Goal: Information Seeking & Learning: Check status

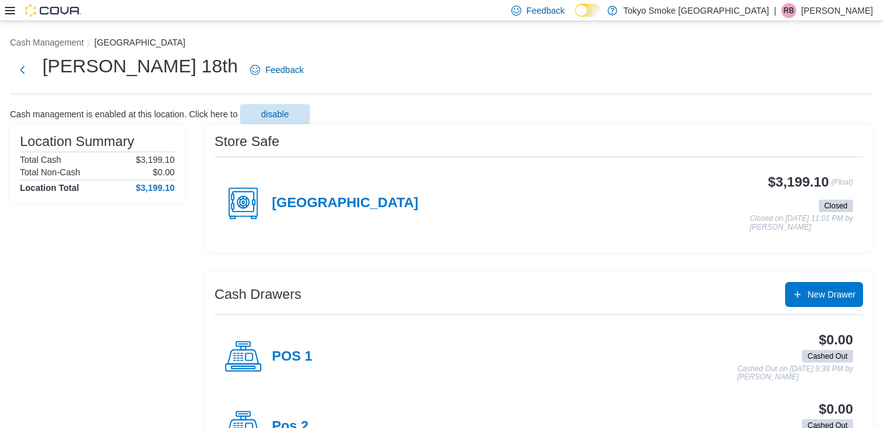
click at [7, 14] on icon at bounding box center [10, 10] width 10 height 7
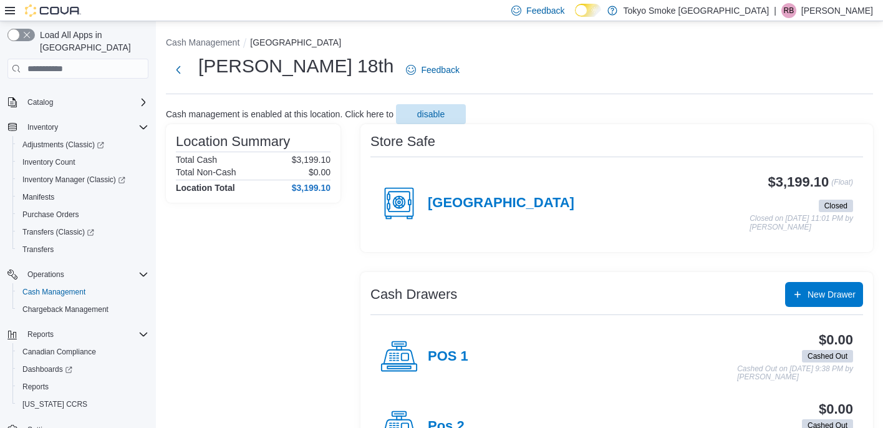
scroll to position [70, 0]
click at [39, 381] on span "Reports" at bounding box center [35, 386] width 26 height 10
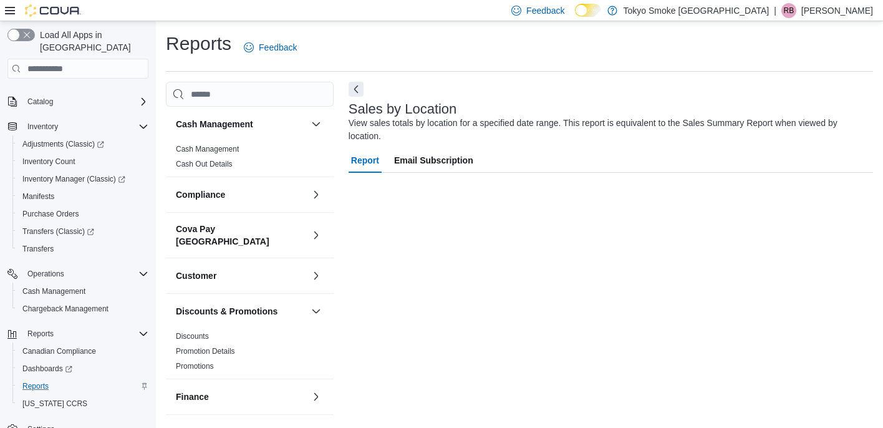
scroll to position [10, 0]
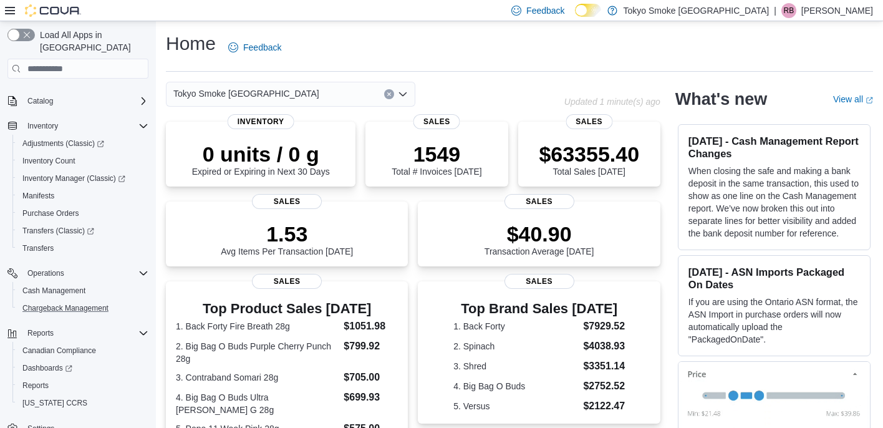
scroll to position [72, 0]
click at [41, 379] on span "Reports" at bounding box center [35, 384] width 26 height 10
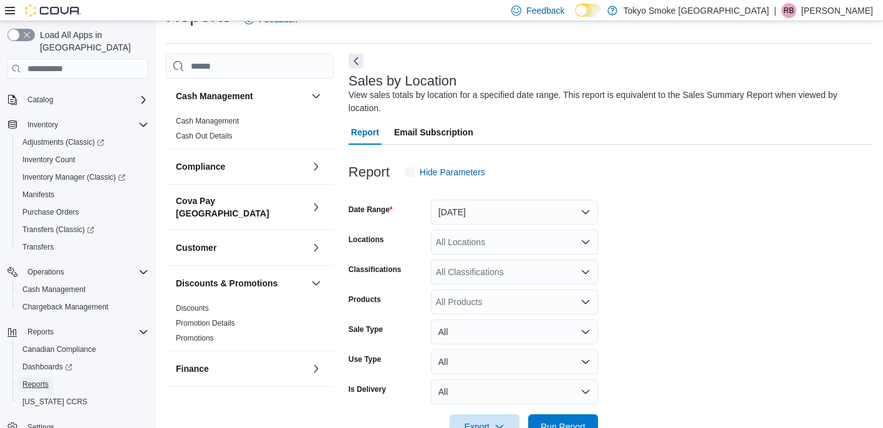
scroll to position [42, 0]
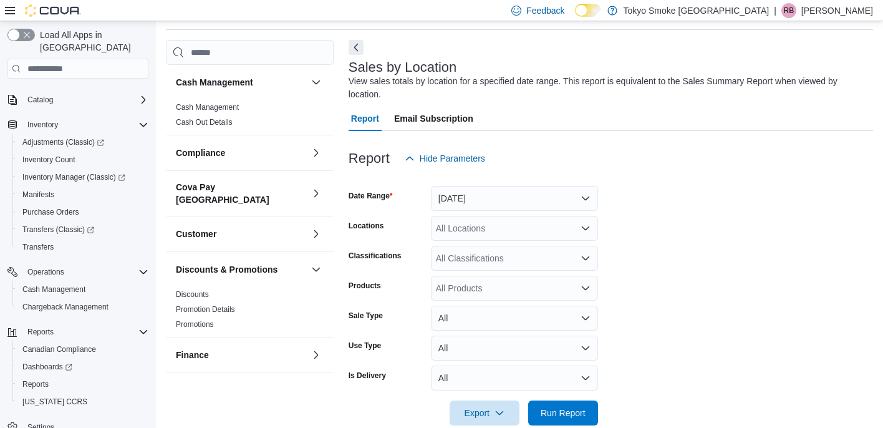
click at [513, 222] on div "All Locations" at bounding box center [514, 228] width 167 height 25
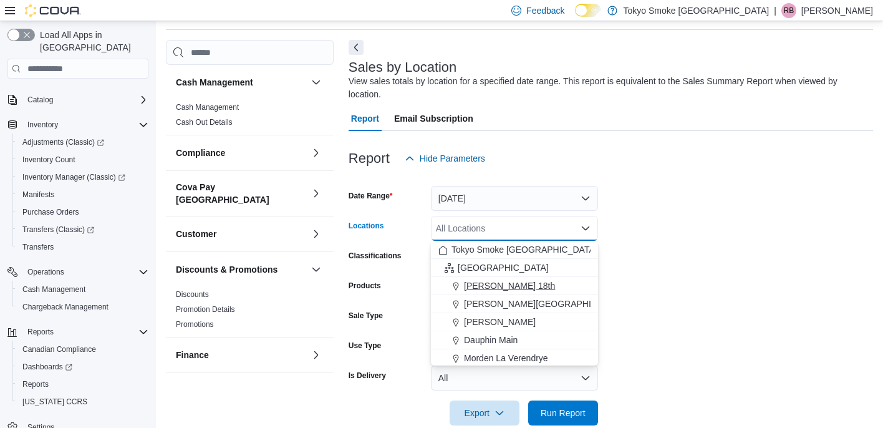
click at [500, 287] on span "[PERSON_NAME] 18th" at bounding box center [509, 286] width 91 height 12
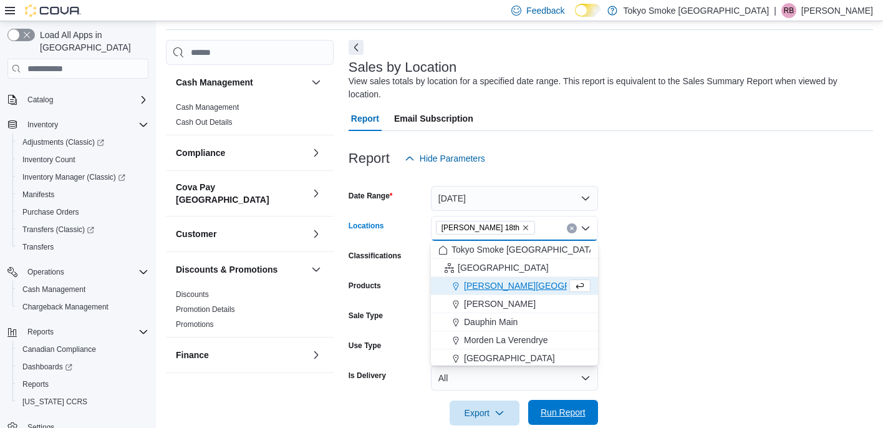
click at [567, 414] on span "Run Report" at bounding box center [563, 412] width 45 height 12
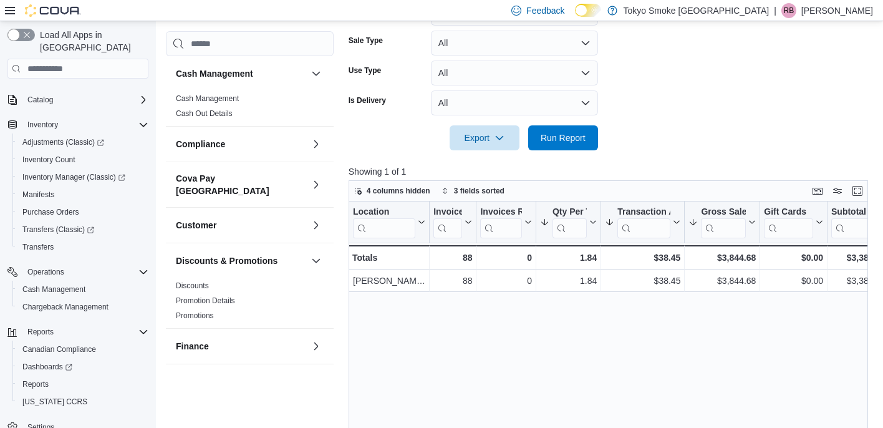
scroll to position [318, 0]
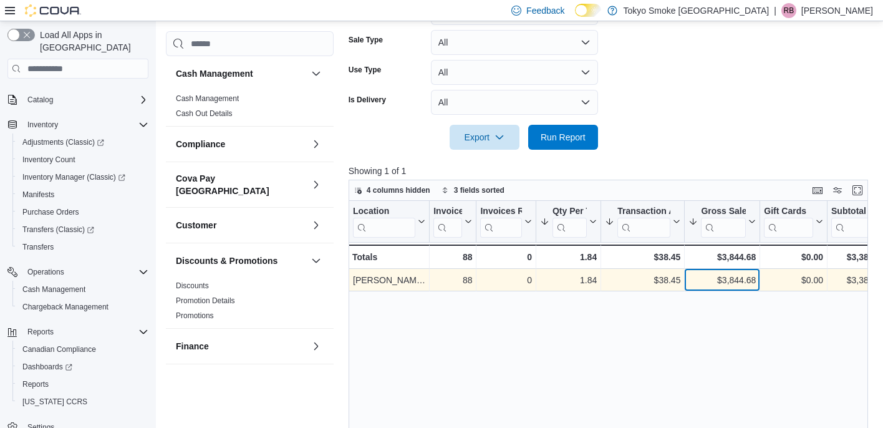
click at [728, 281] on div "$3,844.68" at bounding box center [722, 280] width 67 height 15
copy div "3,844.68"
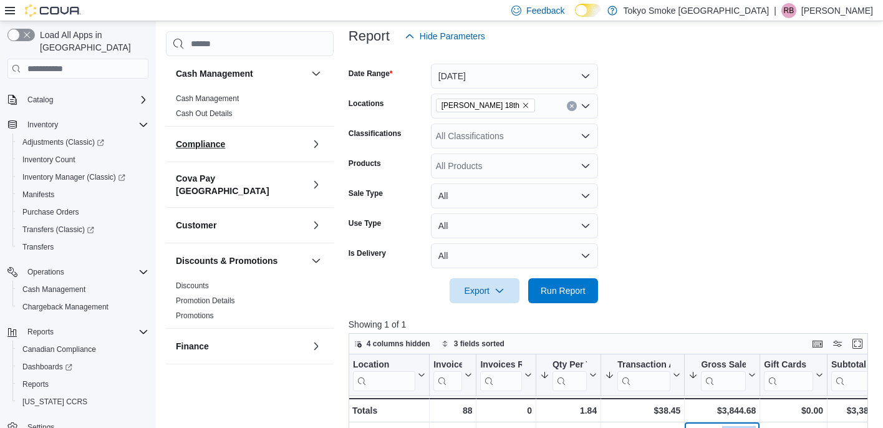
scroll to position [0, 0]
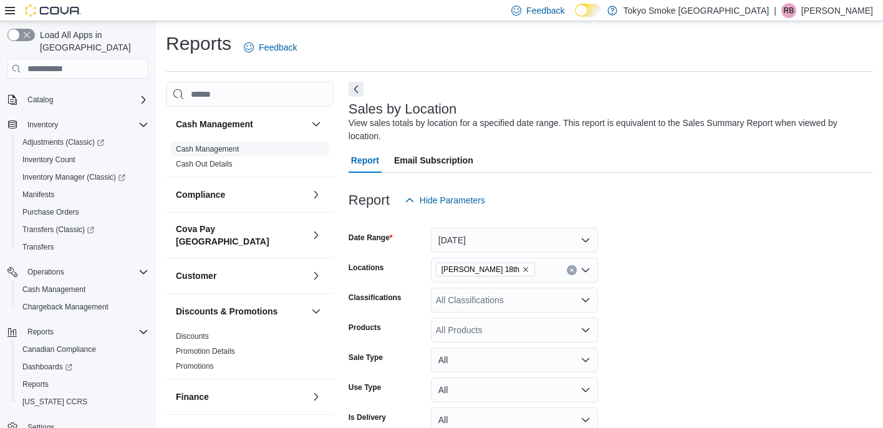
click at [224, 149] on link "Cash Management" at bounding box center [207, 149] width 63 height 9
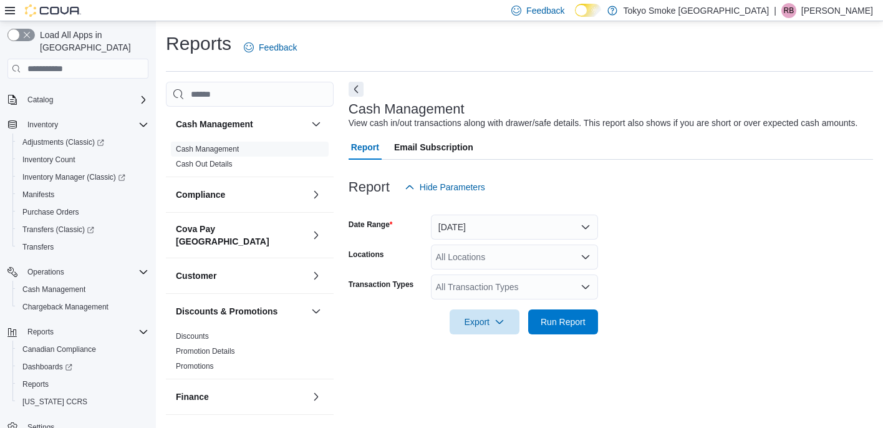
scroll to position [10, 0]
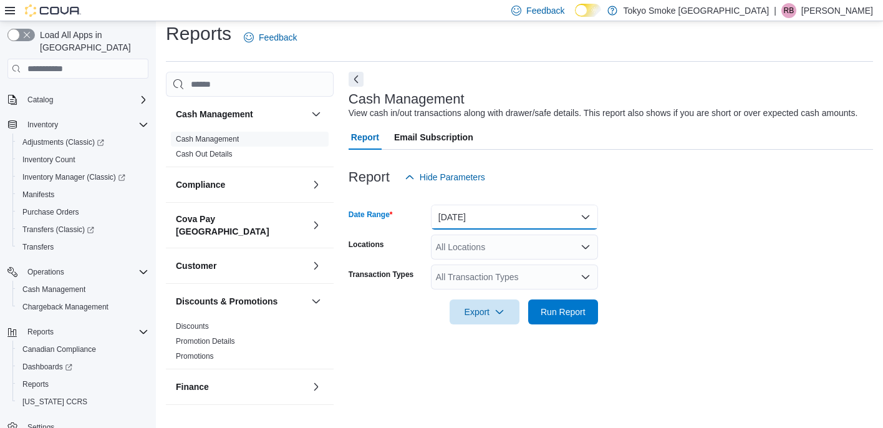
click at [482, 230] on button "[DATE]" at bounding box center [514, 217] width 167 height 25
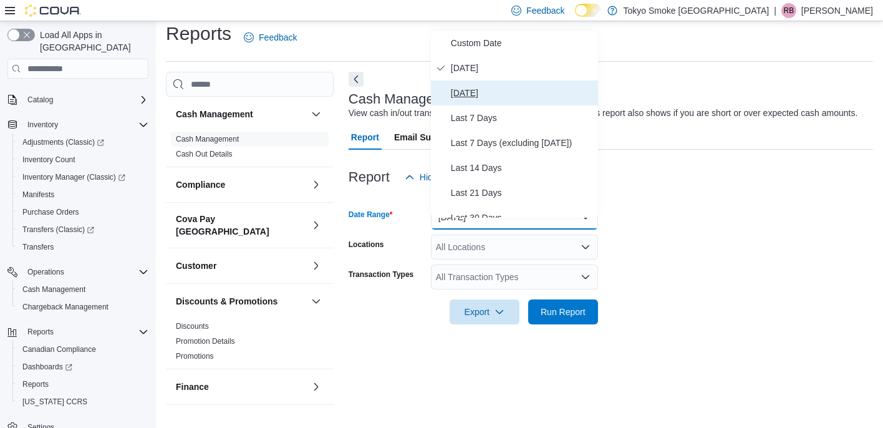
click at [474, 98] on span "[DATE]" at bounding box center [522, 92] width 142 height 15
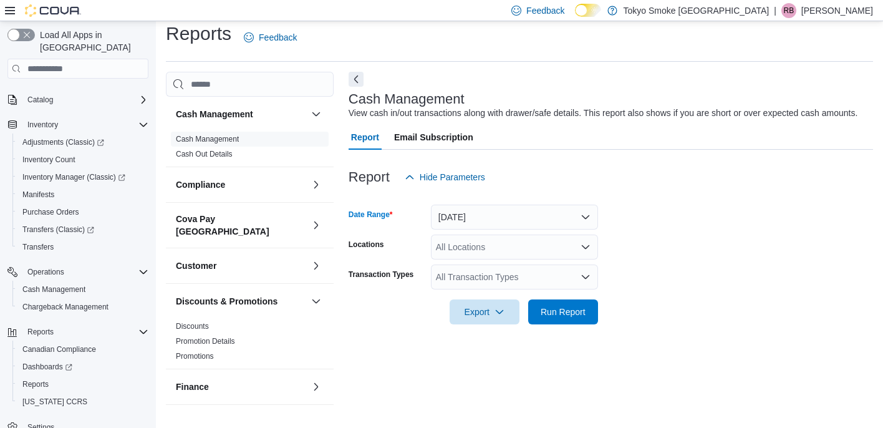
click at [470, 260] on div "All Locations" at bounding box center [514, 247] width 167 height 25
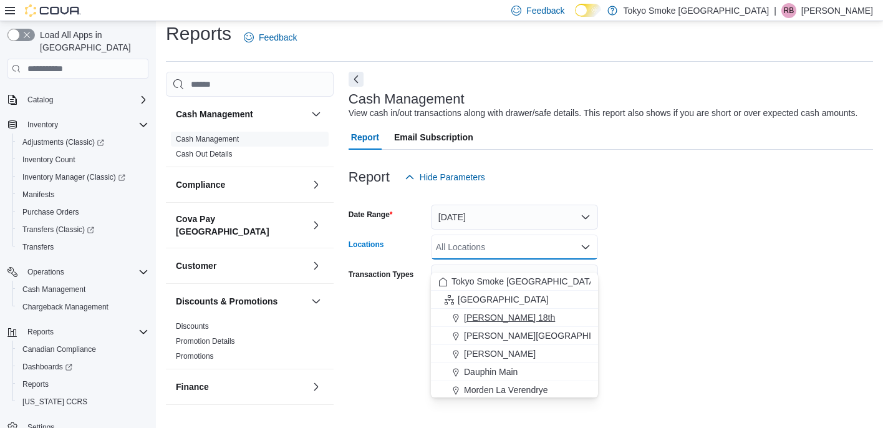
click at [484, 316] on span "[PERSON_NAME] 18th" at bounding box center [509, 317] width 91 height 12
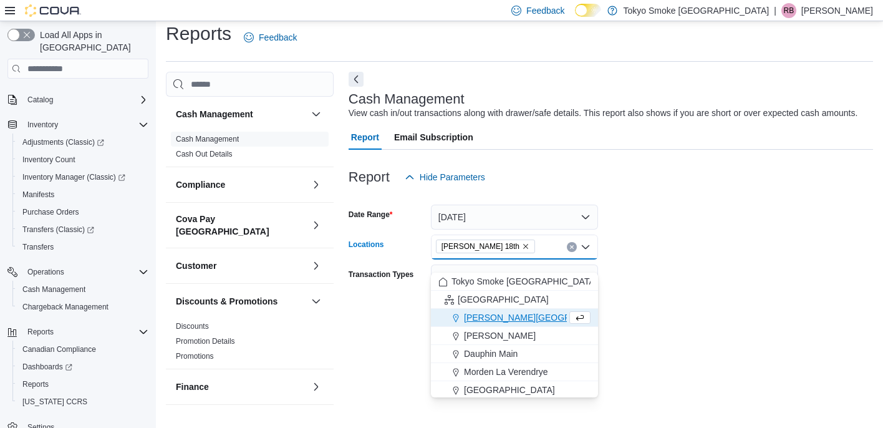
click at [643, 280] on form "Date Range [DATE] Locations [PERSON_NAME] 18th Combo box. Selected. [PERSON_NAM…" at bounding box center [611, 257] width 525 height 135
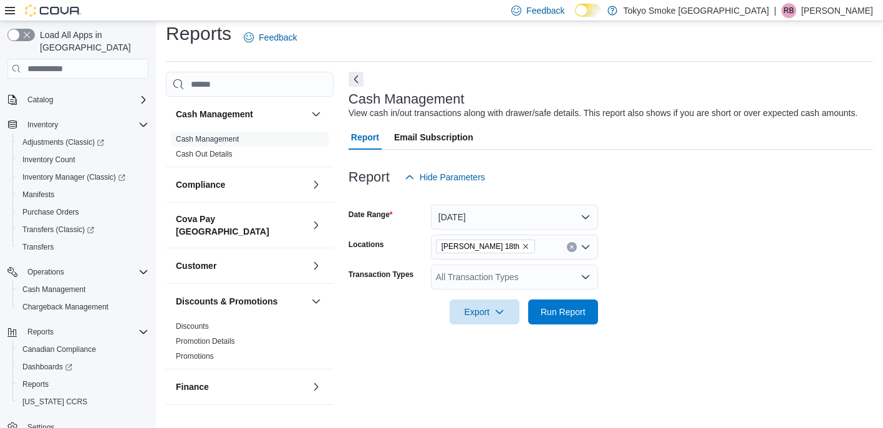
click at [578, 285] on div "All Transaction Types" at bounding box center [514, 277] width 167 height 25
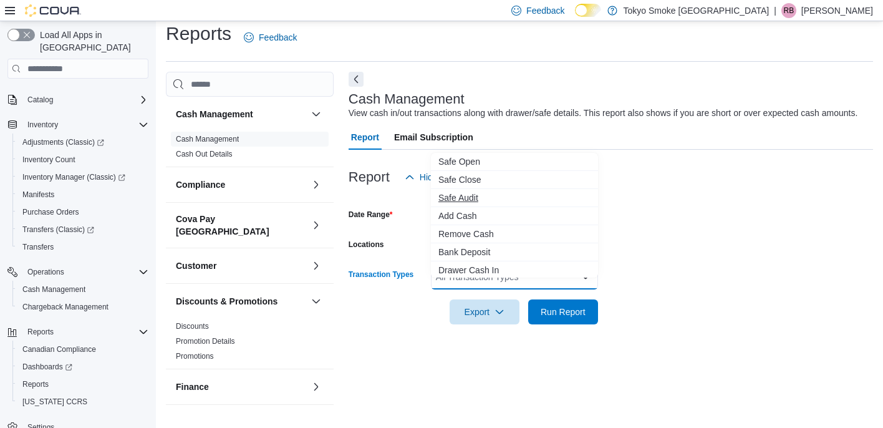
scroll to position [92, 0]
click at [487, 253] on span "Cash Skim" at bounding box center [515, 250] width 152 height 12
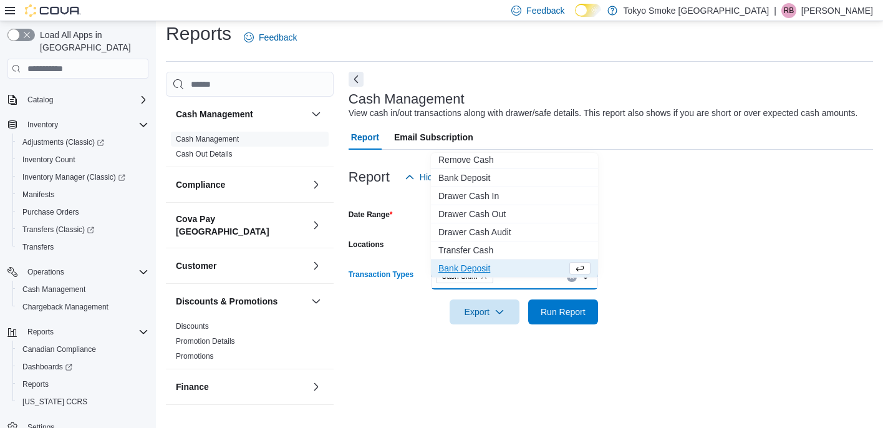
scroll to position [74, 0]
click at [560, 318] on span "Run Report" at bounding box center [563, 311] width 45 height 12
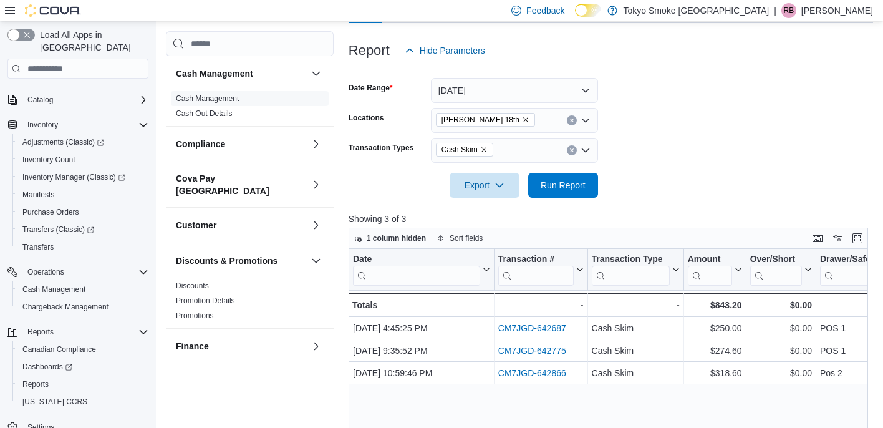
scroll to position [142, 0]
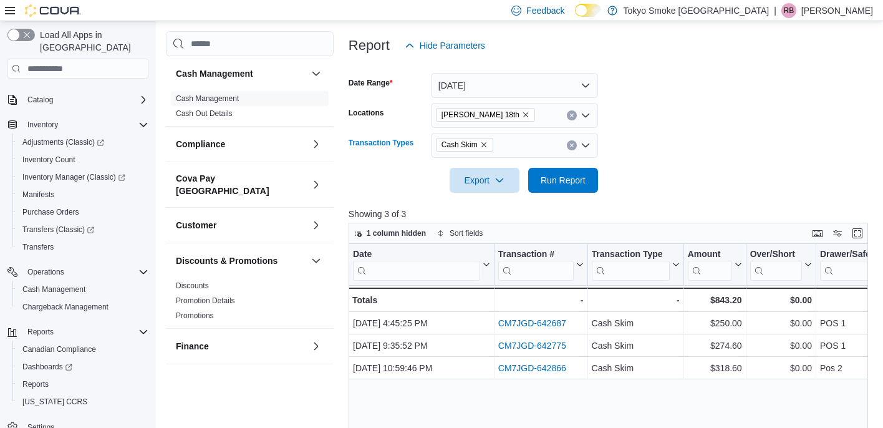
click at [485, 148] on icon "Remove Cash Skim from selection in this group" at bounding box center [483, 144] width 7 height 7
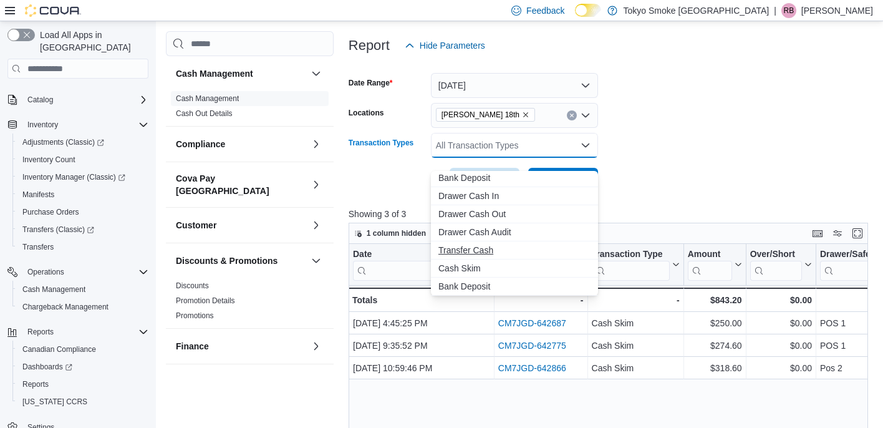
click at [478, 254] on span "Transfer Cash" at bounding box center [515, 250] width 152 height 12
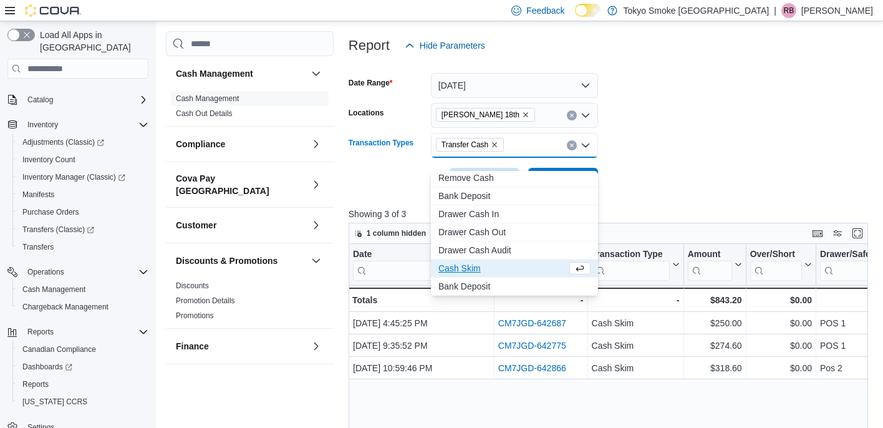
click at [659, 193] on form "Date Range [DATE] Locations [PERSON_NAME] 18th Transaction Types Transfer Cash …" at bounding box center [611, 125] width 525 height 135
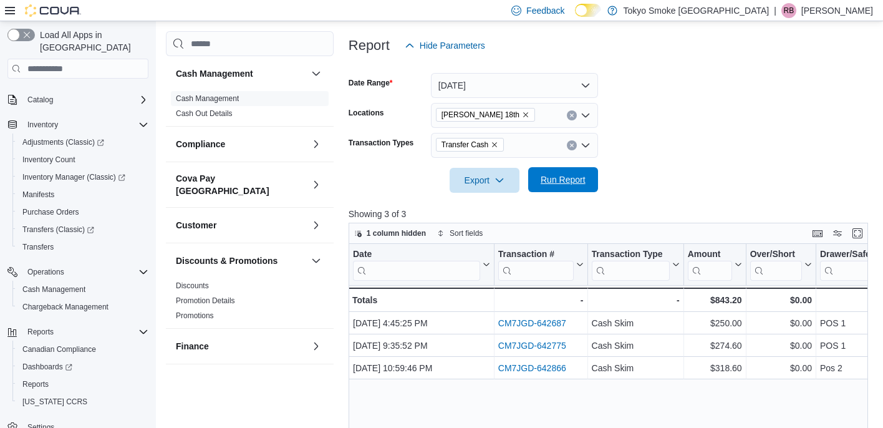
click at [558, 186] on span "Run Report" at bounding box center [563, 179] width 45 height 12
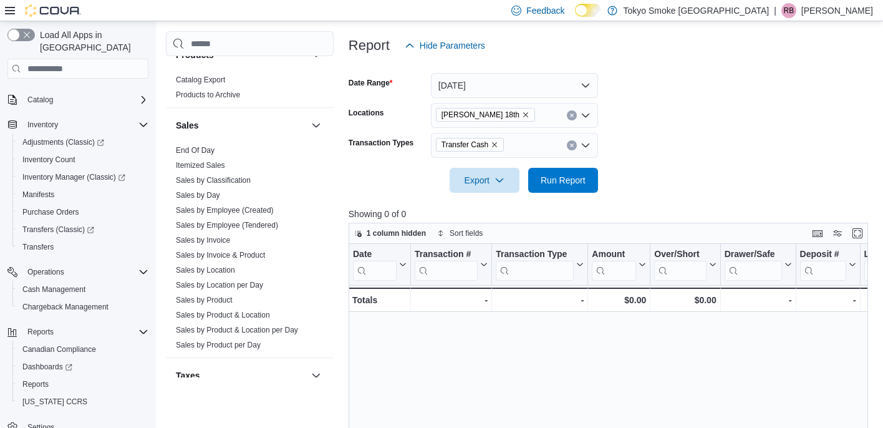
scroll to position [747, 0]
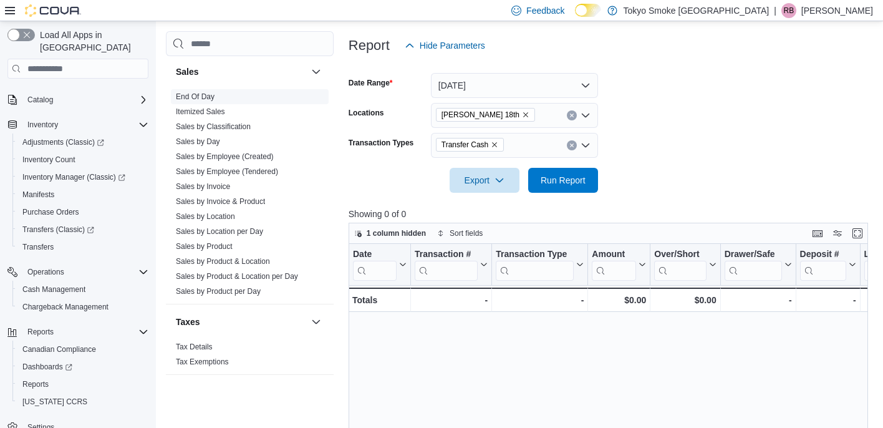
click at [200, 92] on link "End Of Day" at bounding box center [195, 96] width 39 height 9
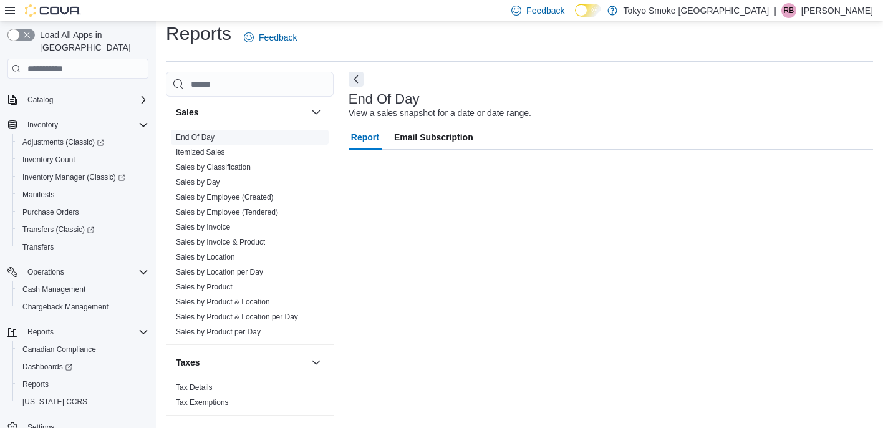
scroll to position [10, 0]
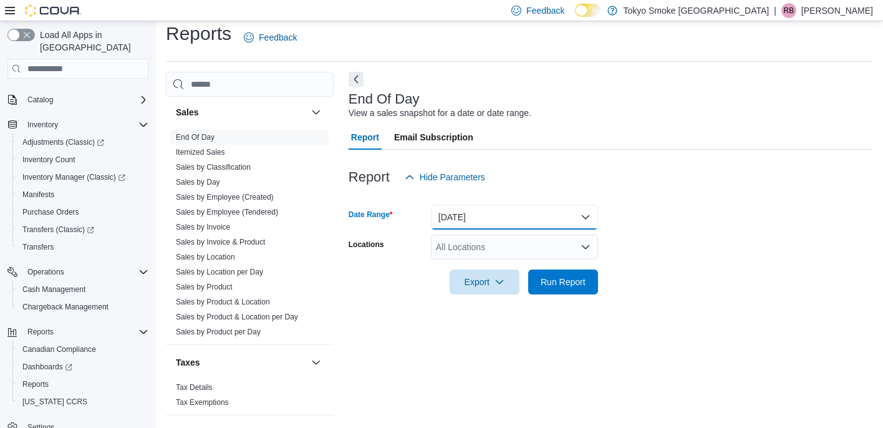
click at [529, 223] on button "[DATE]" at bounding box center [514, 217] width 167 height 25
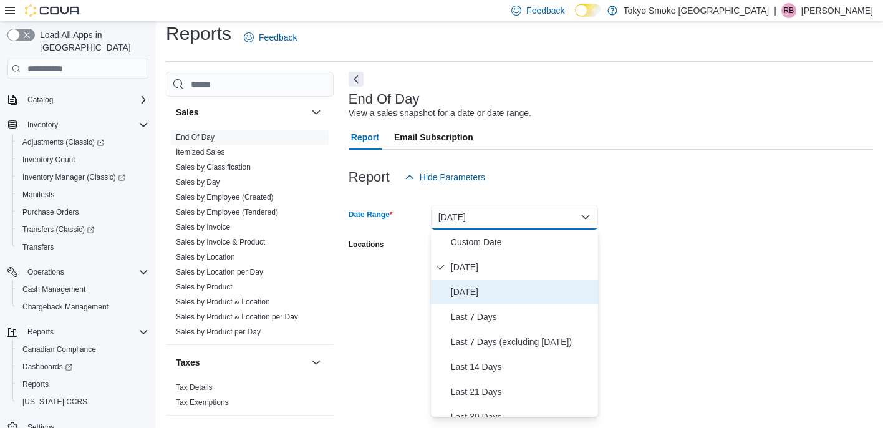
click at [494, 288] on span "[DATE]" at bounding box center [522, 292] width 142 height 15
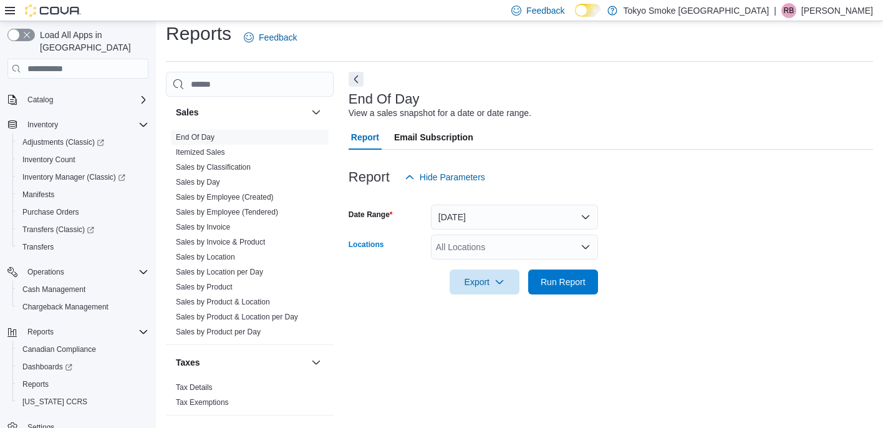
click at [494, 253] on div "All Locations" at bounding box center [514, 247] width 167 height 25
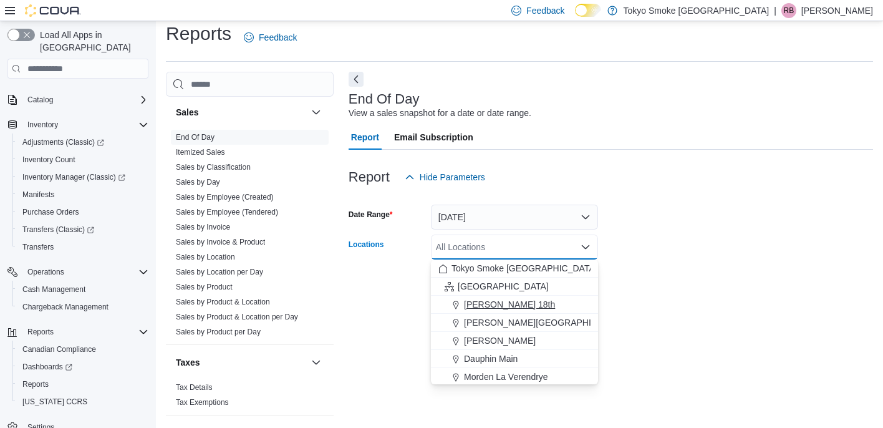
click at [490, 306] on span "[PERSON_NAME] 18th" at bounding box center [509, 304] width 91 height 12
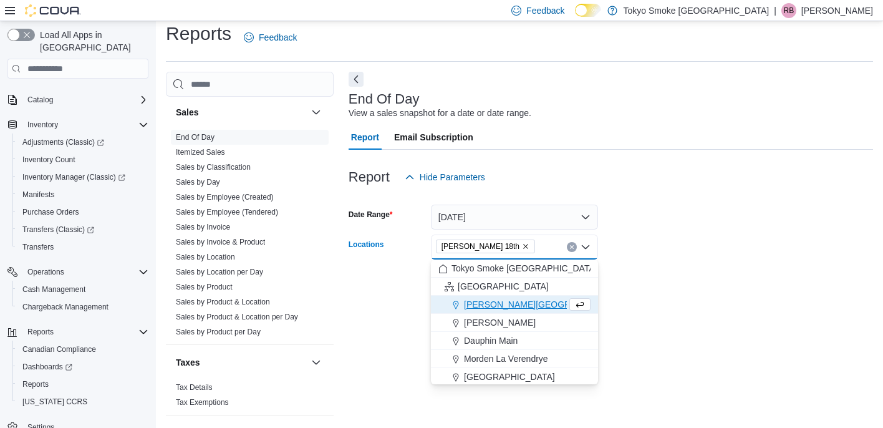
click at [654, 304] on div at bounding box center [611, 301] width 525 height 15
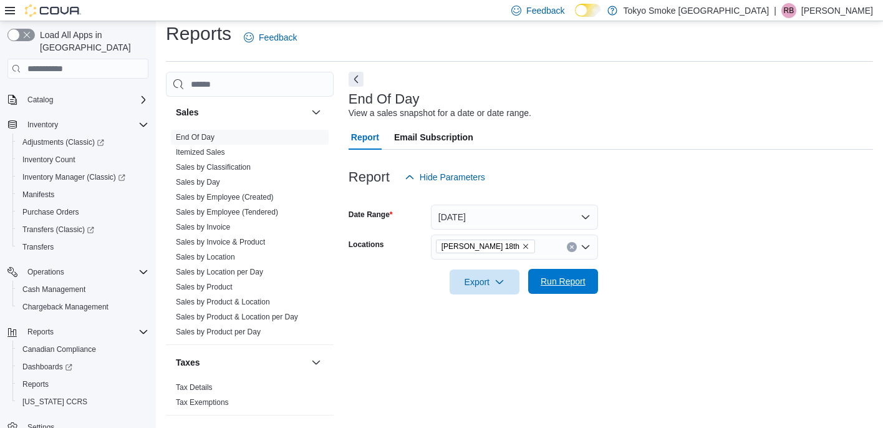
click at [563, 291] on span "Run Report" at bounding box center [563, 281] width 55 height 25
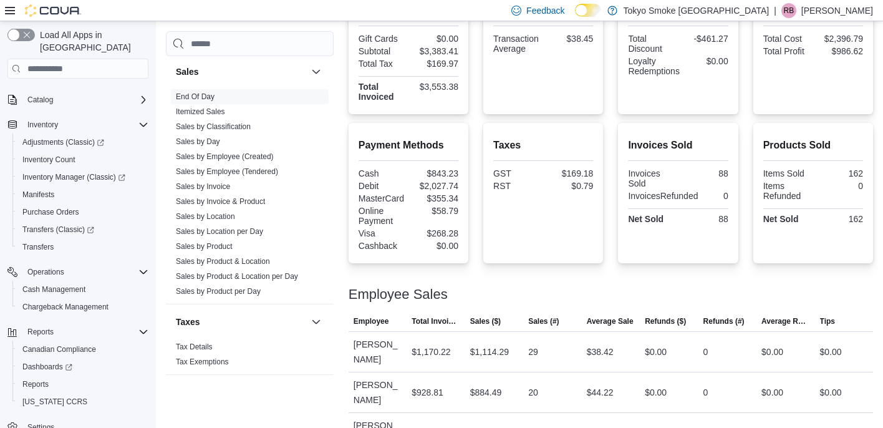
scroll to position [331, 0]
